Goal: Information Seeking & Learning: Learn about a topic

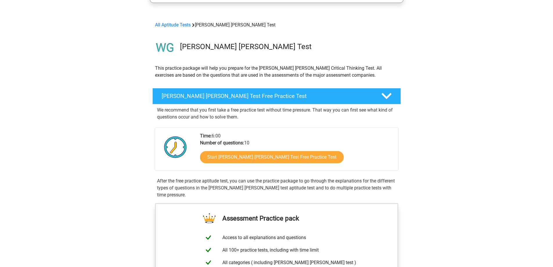
scroll to position [58, 0]
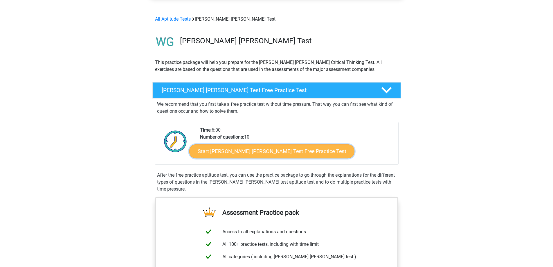
click at [277, 156] on link "Start Watson Glaser Test Free Practice Test" at bounding box center [271, 151] width 165 height 14
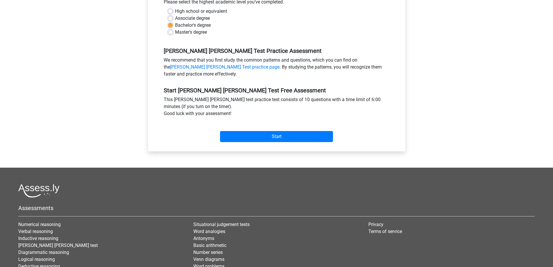
scroll to position [145, 0]
click at [273, 131] on input "Start" at bounding box center [276, 136] width 113 height 11
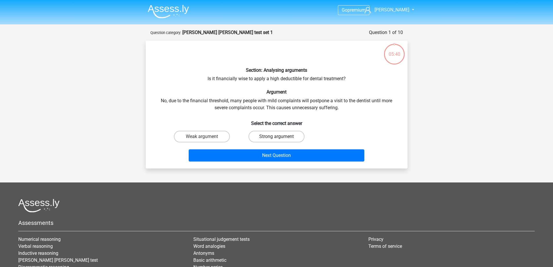
click at [265, 138] on label "Strong argument" at bounding box center [276, 137] width 56 height 12
click at [276, 138] on input "Strong argument" at bounding box center [278, 138] width 4 height 4
radio input "true"
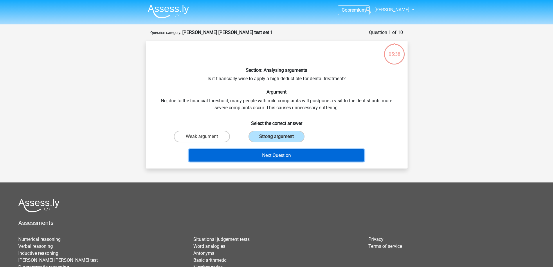
click at [267, 155] on button "Next Question" at bounding box center [277, 155] width 176 height 12
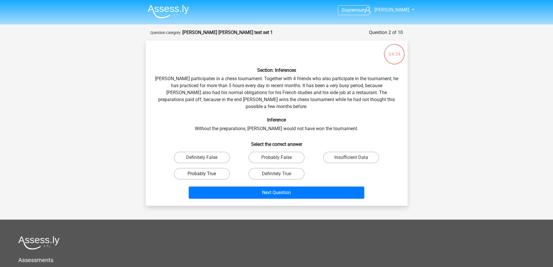
click at [207, 168] on label "Probably True" at bounding box center [202, 174] width 56 height 12
click at [206, 174] on input "Probably True" at bounding box center [204, 176] width 4 height 4
radio input "true"
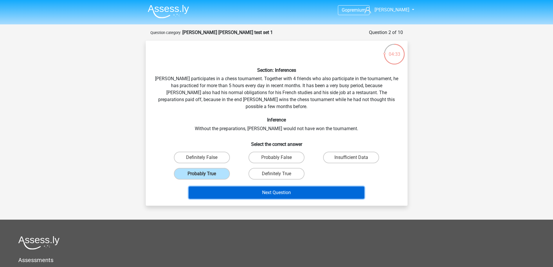
click at [262, 188] on button "Next Question" at bounding box center [277, 192] width 176 height 12
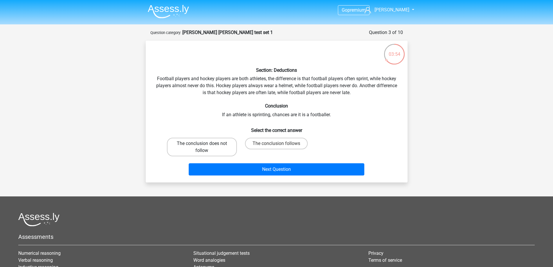
click at [201, 144] on label "The conclusion does not follow" at bounding box center [202, 147] width 70 height 19
click at [202, 144] on input "The conclusion does not follow" at bounding box center [204, 145] width 4 height 4
radio input "true"
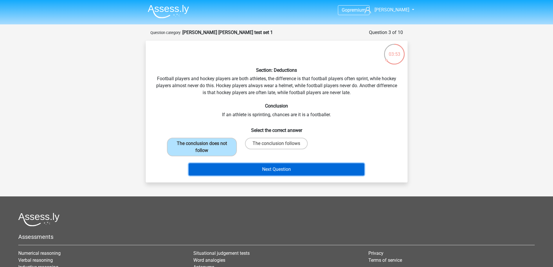
click at [294, 169] on button "Next Question" at bounding box center [277, 169] width 176 height 12
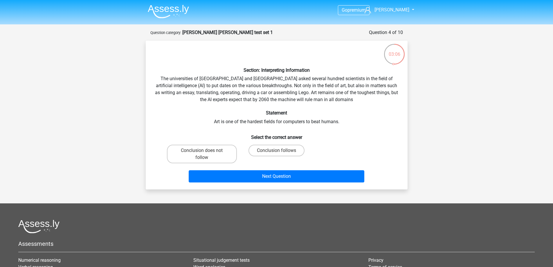
click at [203, 153] on input "Conclusion does not follow" at bounding box center [204, 152] width 4 height 4
radio input "true"
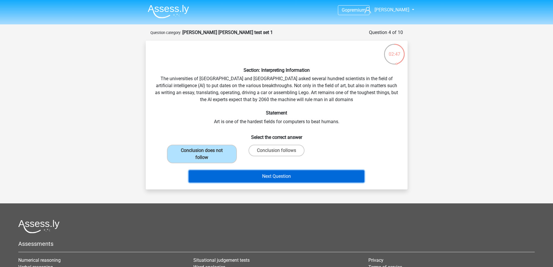
click at [268, 175] on button "Next Question" at bounding box center [277, 176] width 176 height 12
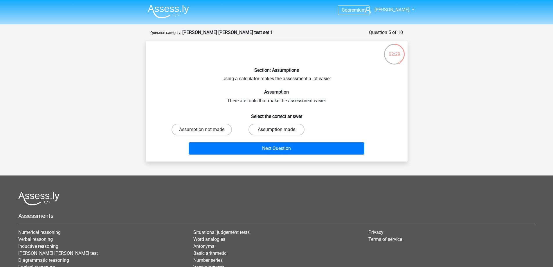
drag, startPoint x: 289, startPoint y: 127, endPoint x: 291, endPoint y: 132, distance: 5.1
click at [289, 127] on label "Assumption made" at bounding box center [276, 130] width 56 height 12
click at [280, 129] on input "Assumption made" at bounding box center [278, 131] width 4 height 4
radio input "true"
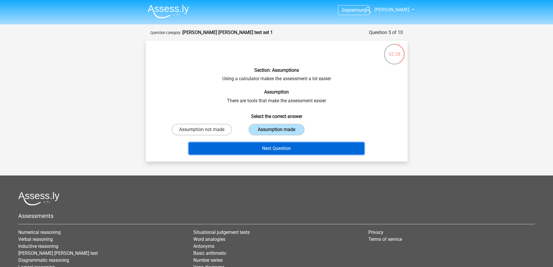
click at [253, 148] on button "Next Question" at bounding box center [277, 148] width 176 height 12
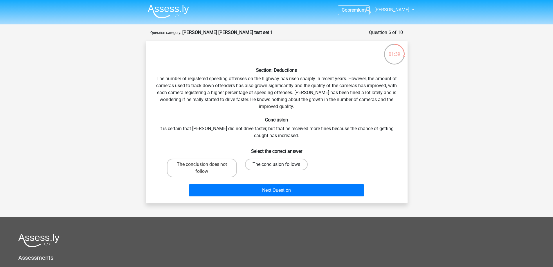
click at [294, 165] on label "The conclusion follows" at bounding box center [276, 164] width 63 height 12
click at [280, 165] on input "The conclusion follows" at bounding box center [278, 166] width 4 height 4
radio input "true"
click at [215, 165] on label "The conclusion does not follow" at bounding box center [202, 167] width 70 height 19
click at [206, 165] on input "The conclusion does not follow" at bounding box center [204, 166] width 4 height 4
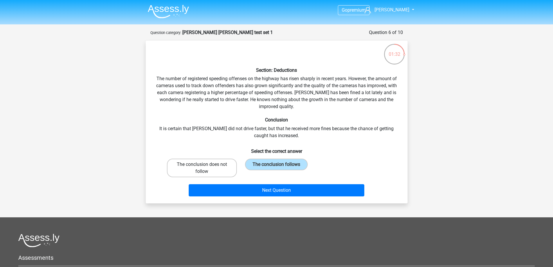
radio input "true"
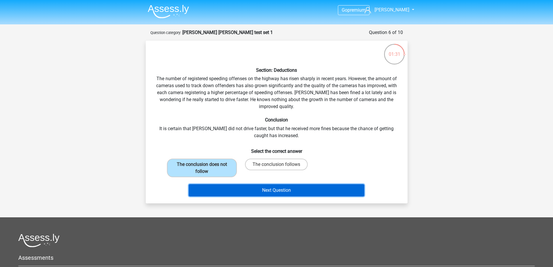
click at [277, 188] on button "Next Question" at bounding box center [277, 190] width 176 height 12
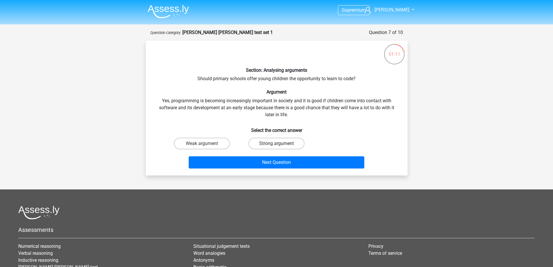
click at [282, 143] on label "Strong argument" at bounding box center [276, 144] width 56 height 12
click at [280, 143] on input "Strong argument" at bounding box center [278, 145] width 4 height 4
radio input "true"
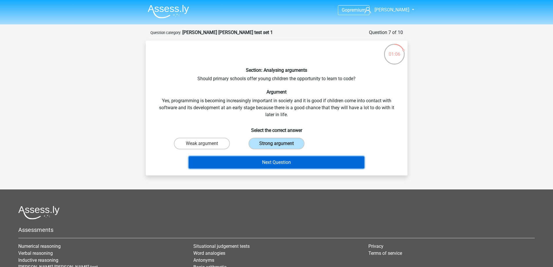
click at [287, 164] on button "Next Question" at bounding box center [277, 162] width 176 height 12
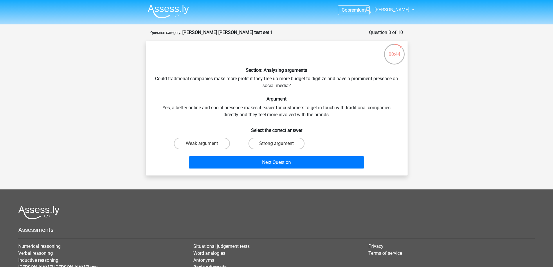
click at [278, 143] on input "Strong argument" at bounding box center [278, 145] width 4 height 4
radio input "true"
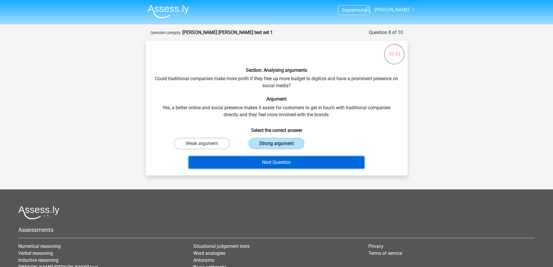
click at [279, 161] on button "Next Question" at bounding box center [277, 162] width 176 height 12
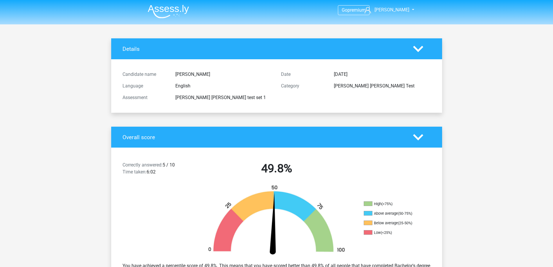
click at [271, 150] on div "Correctly answered: 5 / 10 Time taken: 6:02 49.8% High (>75%) Above average (50…" at bounding box center [277, 224] width 322 height 154
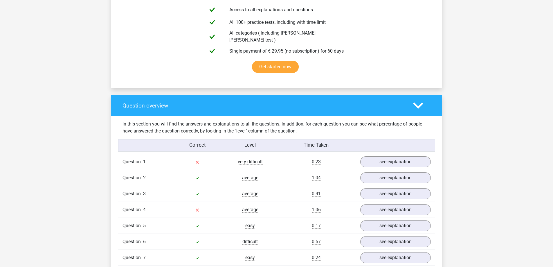
scroll to position [348, 0]
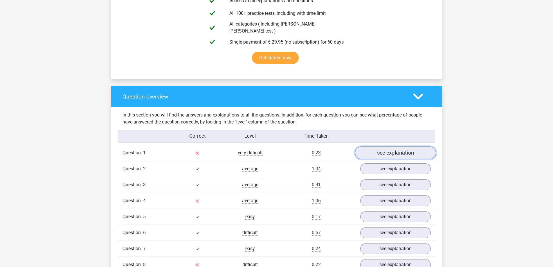
click at [408, 153] on link "see explanation" at bounding box center [395, 153] width 81 height 13
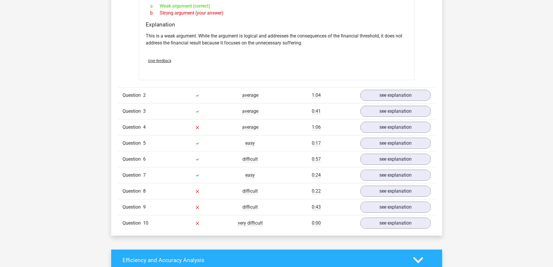
scroll to position [581, 0]
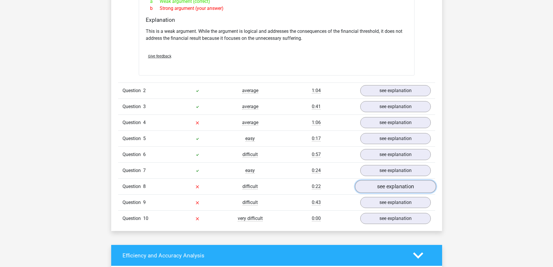
click at [367, 182] on link "see explanation" at bounding box center [395, 186] width 81 height 13
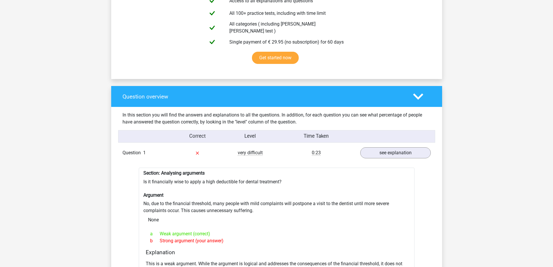
scroll to position [203, 0]
